Goal: Transaction & Acquisition: Download file/media

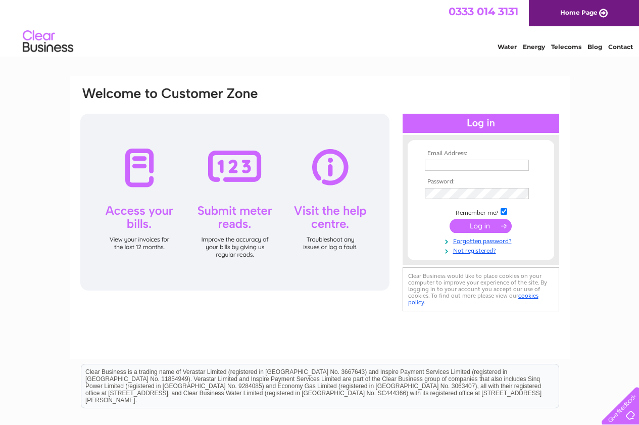
type input "[EMAIL_ADDRESS][DOMAIN_NAME]"
click at [481, 225] on input "submit" at bounding box center [480, 226] width 62 height 14
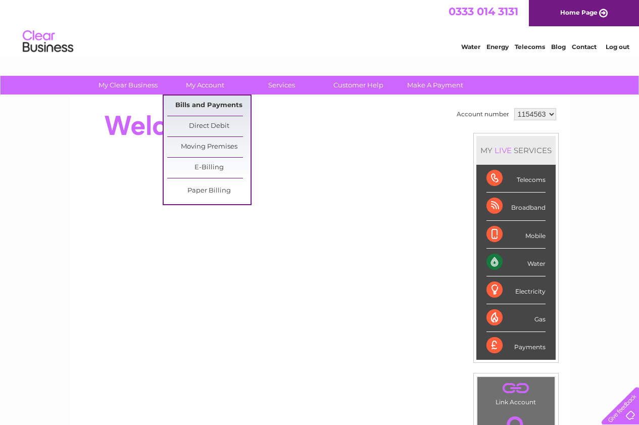
click at [225, 107] on link "Bills and Payments" at bounding box center [208, 105] width 83 height 20
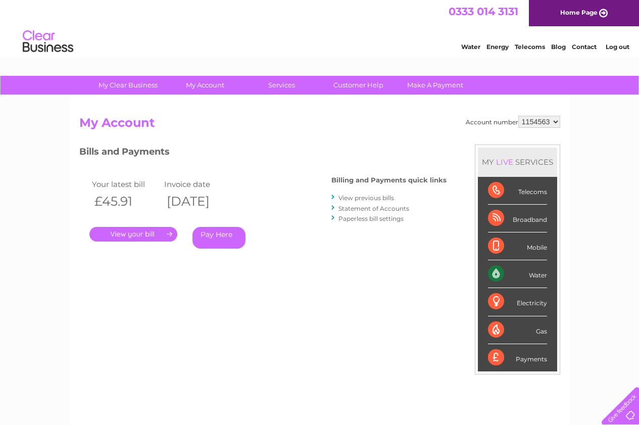
click at [131, 232] on link "." at bounding box center [133, 234] width 88 height 15
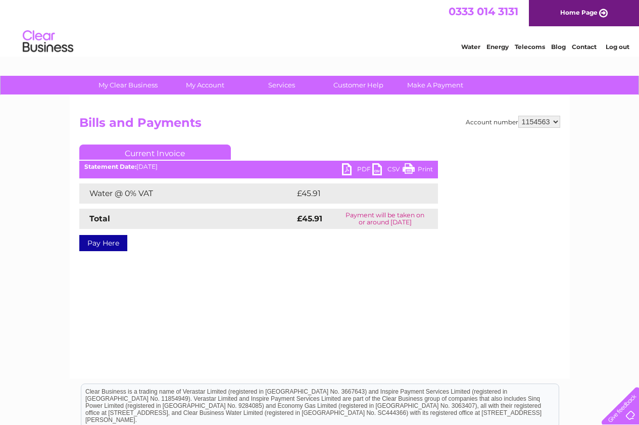
click at [363, 167] on link "PDF" at bounding box center [357, 170] width 30 height 15
